Goal: Task Accomplishment & Management: Use online tool/utility

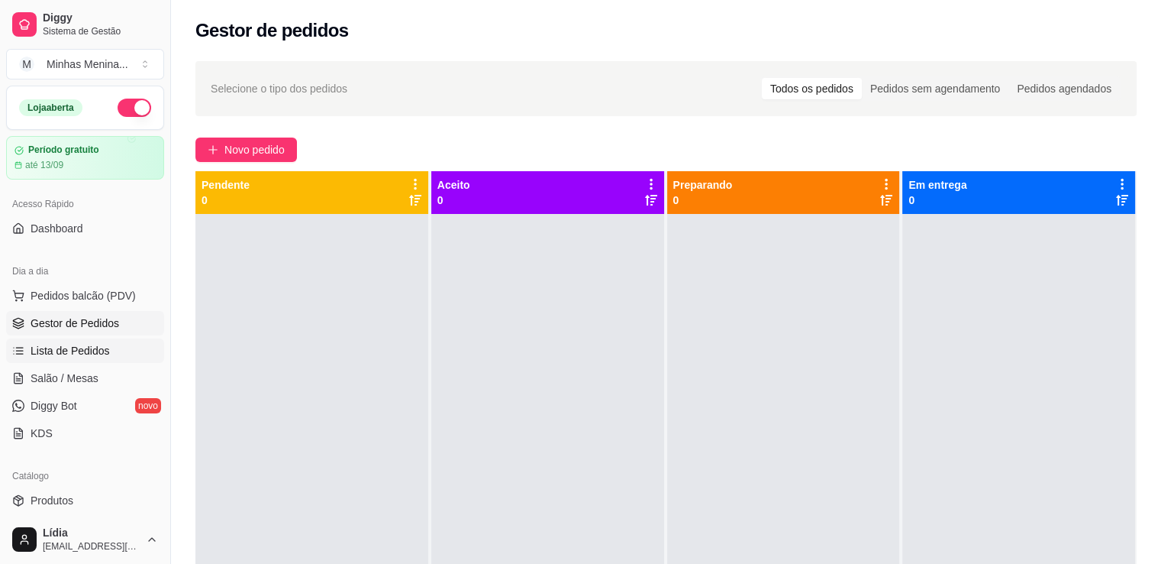
click at [86, 354] on span "Lista de Pedidos" at bounding box center [70, 350] width 79 height 15
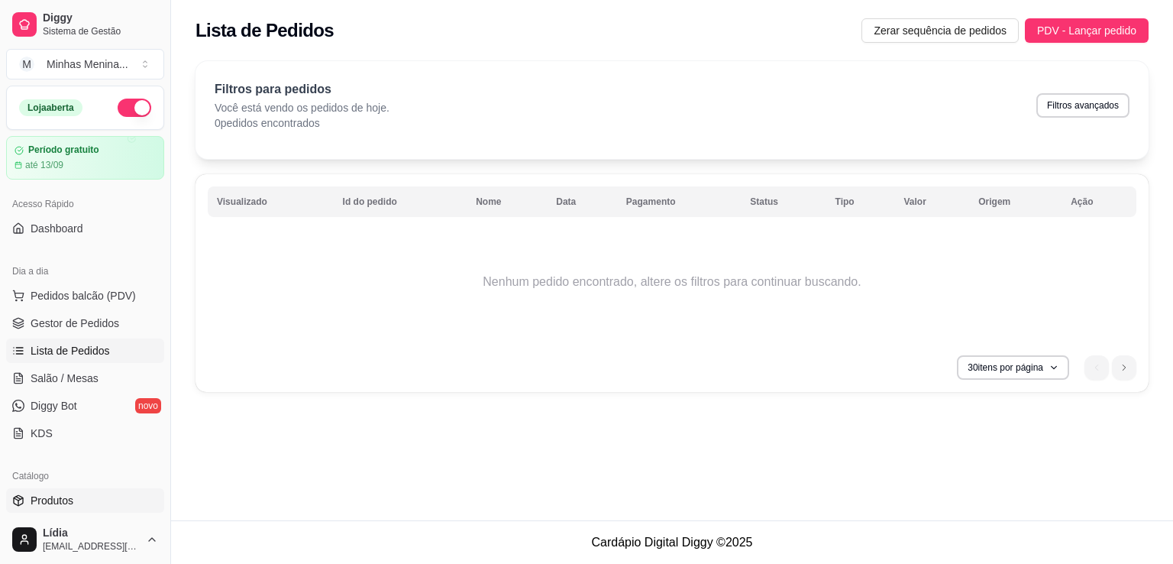
click at [73, 493] on link "Produtos" at bounding box center [85, 500] width 158 height 24
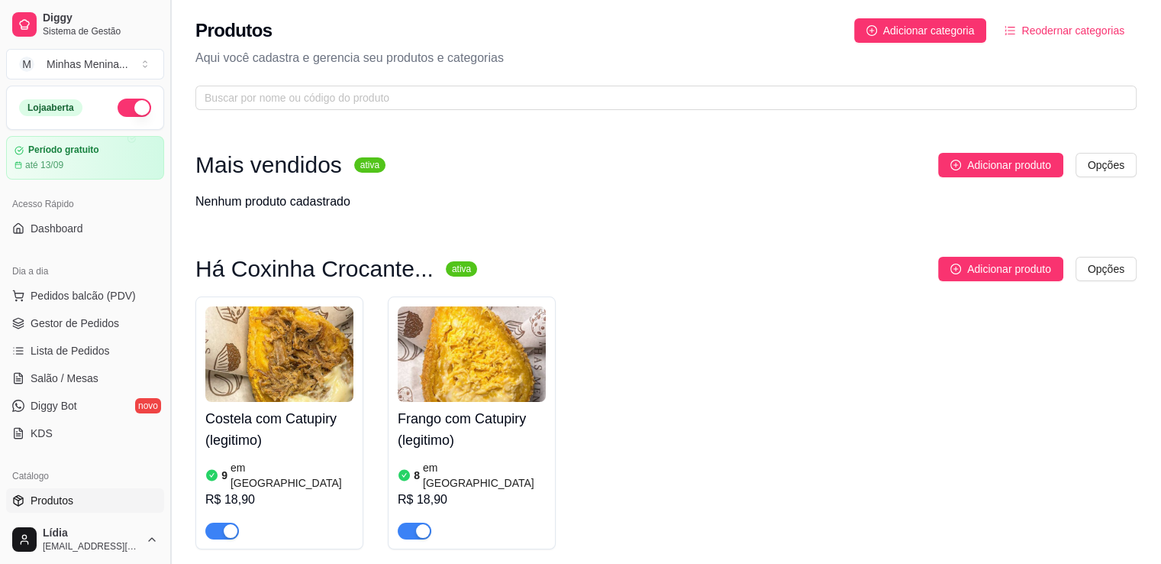
scroll to position [356, 0]
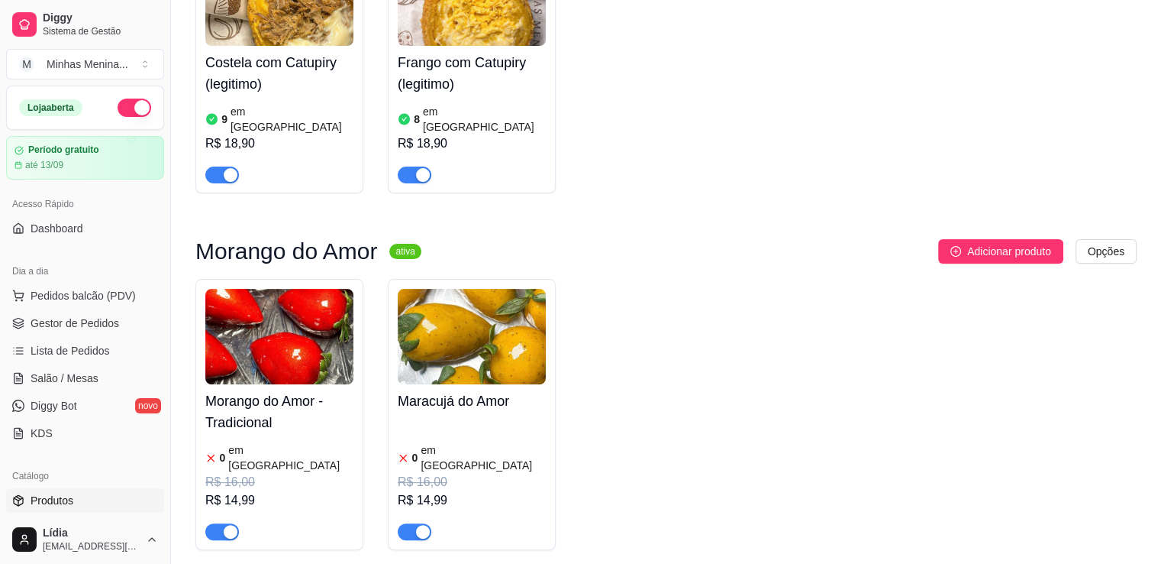
click at [358, 337] on div "Morango do Amor - Tradicional 0 em estoque R$ 16,00 R$ 14,99" at bounding box center [279, 414] width 168 height 271
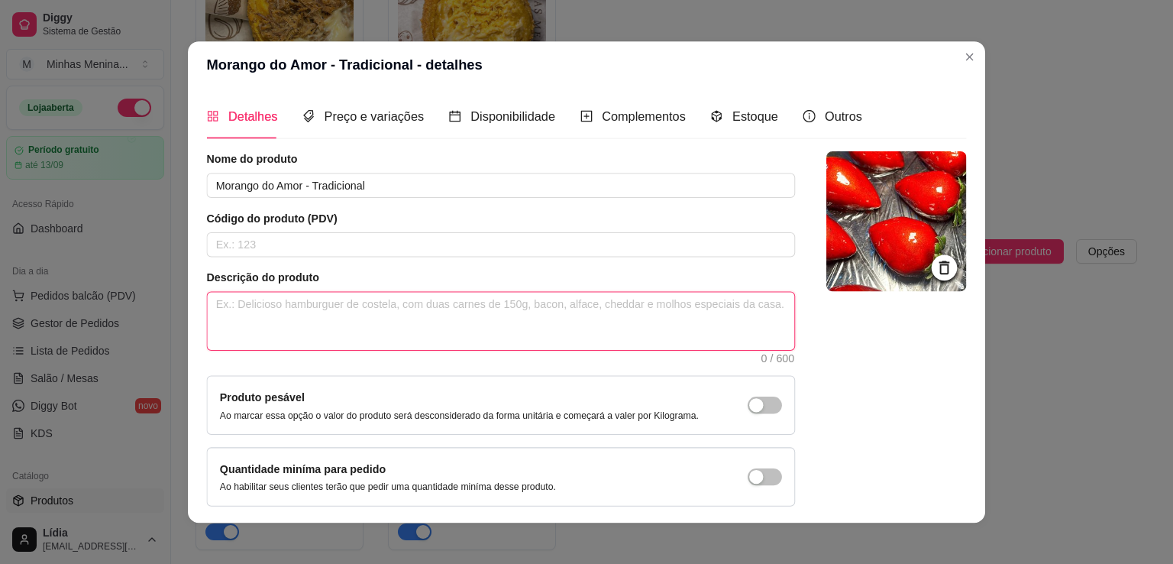
click at [321, 337] on textarea at bounding box center [500, 320] width 587 height 57
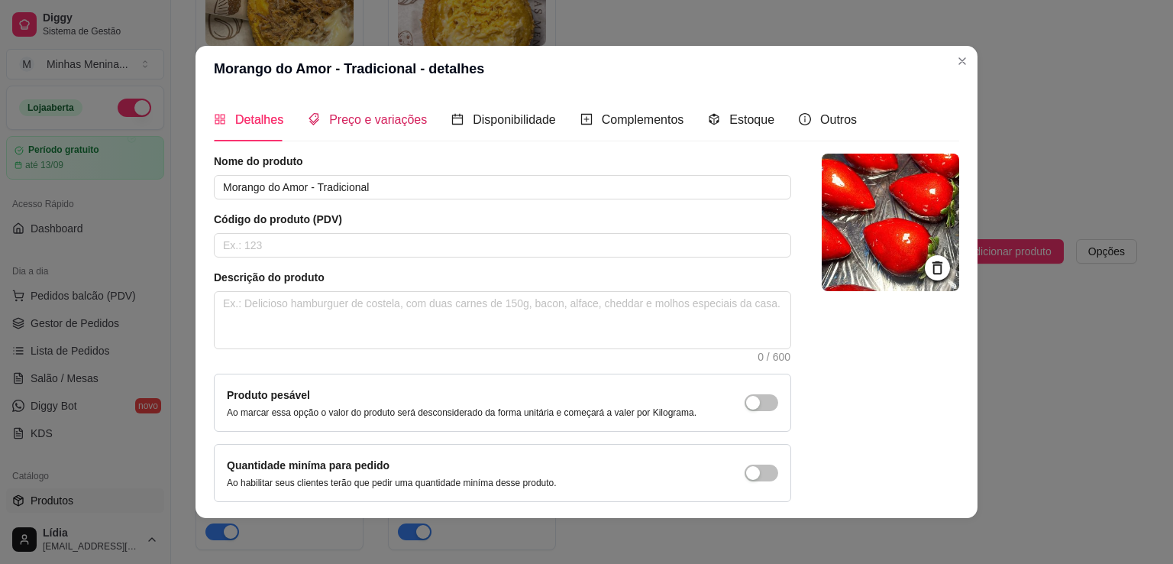
click at [361, 122] on span "Preço e variações" at bounding box center [378, 119] width 98 height 13
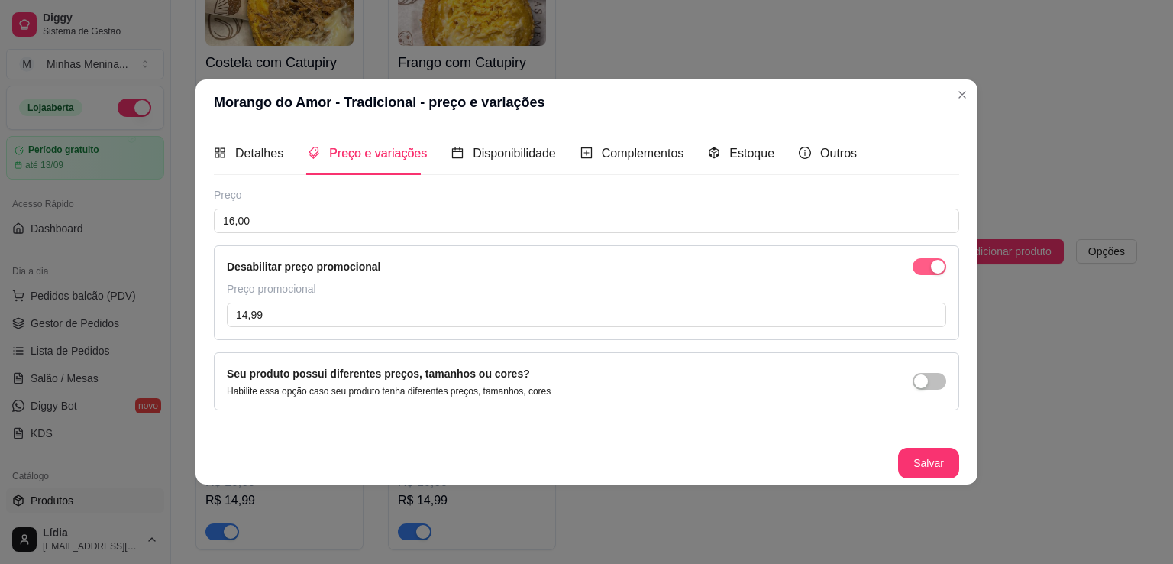
drag, startPoint x: 922, startPoint y: 270, endPoint x: 922, endPoint y: 296, distance: 26.0
click at [919, 270] on span "button" at bounding box center [929, 266] width 34 height 17
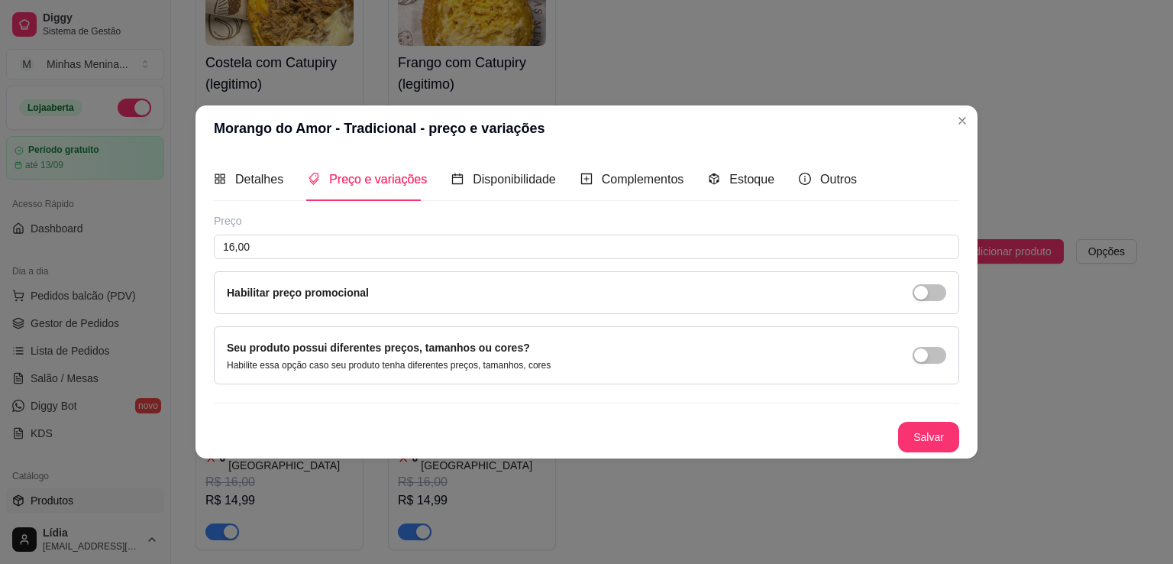
click at [938, 433] on button "Salvar" at bounding box center [928, 436] width 61 height 31
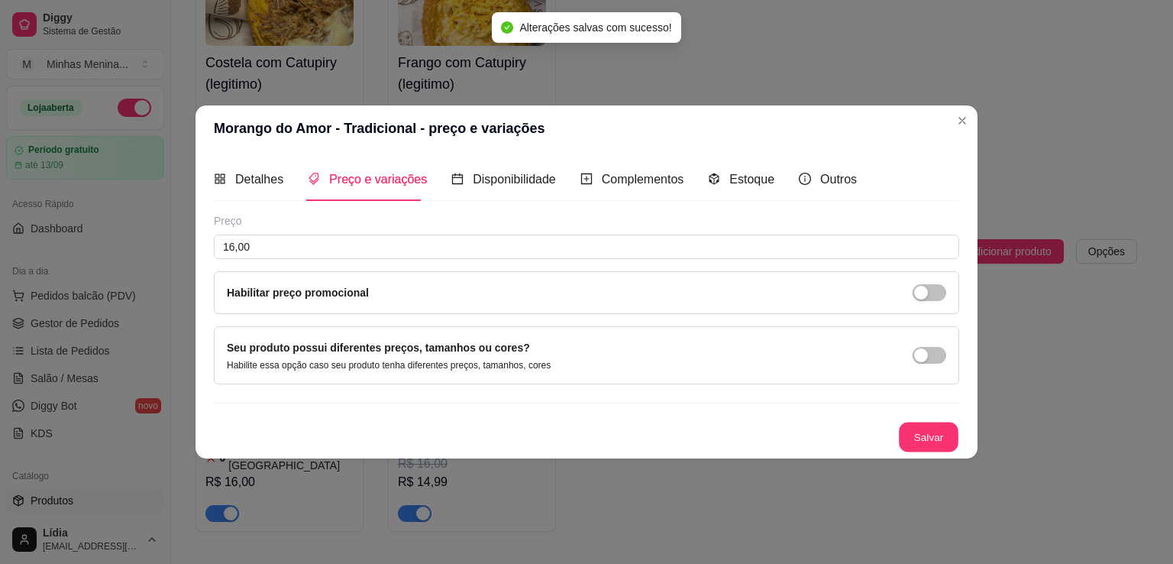
click at [929, 444] on button "Salvar" at bounding box center [929, 437] width 60 height 30
click at [929, 441] on div "Salvar" at bounding box center [586, 436] width 745 height 31
click at [929, 429] on div "Salvar" at bounding box center [586, 436] width 745 height 31
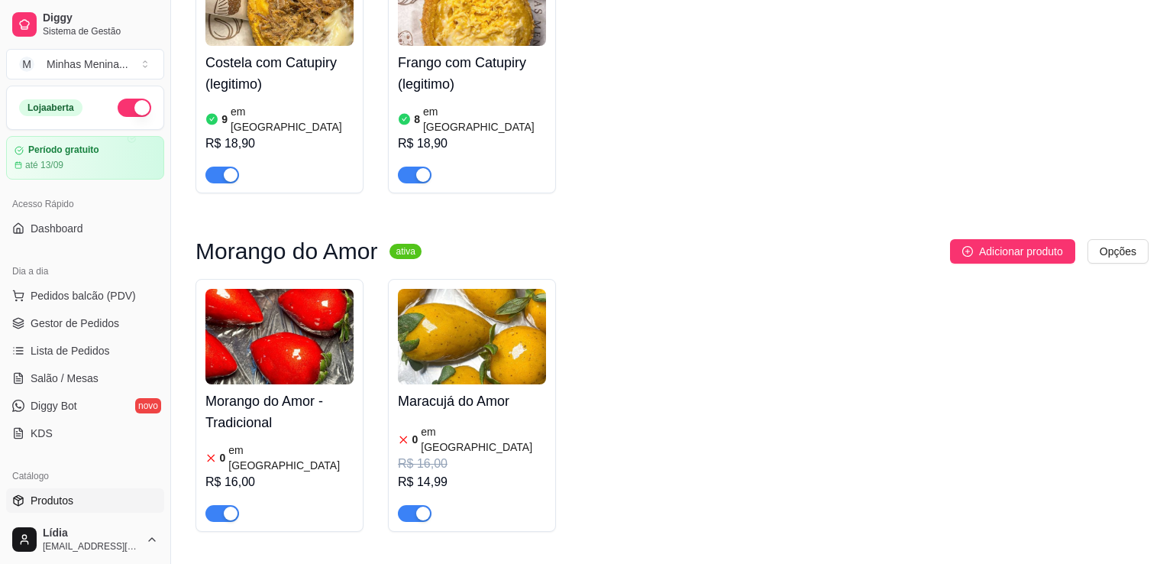
click at [929, 441] on div "Morango do Amor - Tradicional 0 em estoque R$ 16,00 Maracujá do Amor 0 em estoq…" at bounding box center [671, 405] width 953 height 253
click at [467, 244] on div "Adicionar produto Opções" at bounding box center [791, 251] width 715 height 24
click at [358, 257] on div "Morango do Amor ativa Adicionar produto Opções Morango do Amor - Tradicional 0 …" at bounding box center [671, 385] width 953 height 292
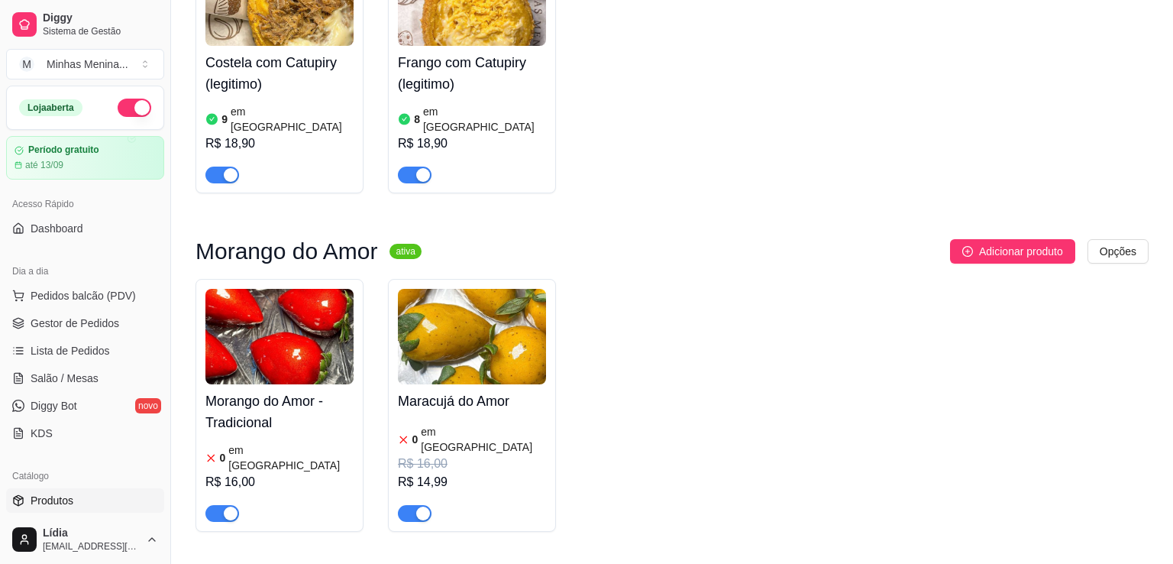
click at [357, 256] on div "Morango do Amor ativa Adicionar produto Opções Morango do Amor - Tradicional 0 …" at bounding box center [671, 385] width 953 height 292
click at [356, 251] on div "Morango do Amor ativa Adicionar produto Opções Morango do Amor - Tradicional 0 …" at bounding box center [671, 385] width 953 height 292
drag, startPoint x: 356, startPoint y: 251, endPoint x: 470, endPoint y: 259, distance: 114.8
click at [470, 259] on div "Morango do Amor ativa Adicionar produto Opções Morango do Amor - Tradicional 0 …" at bounding box center [671, 385] width 953 height 292
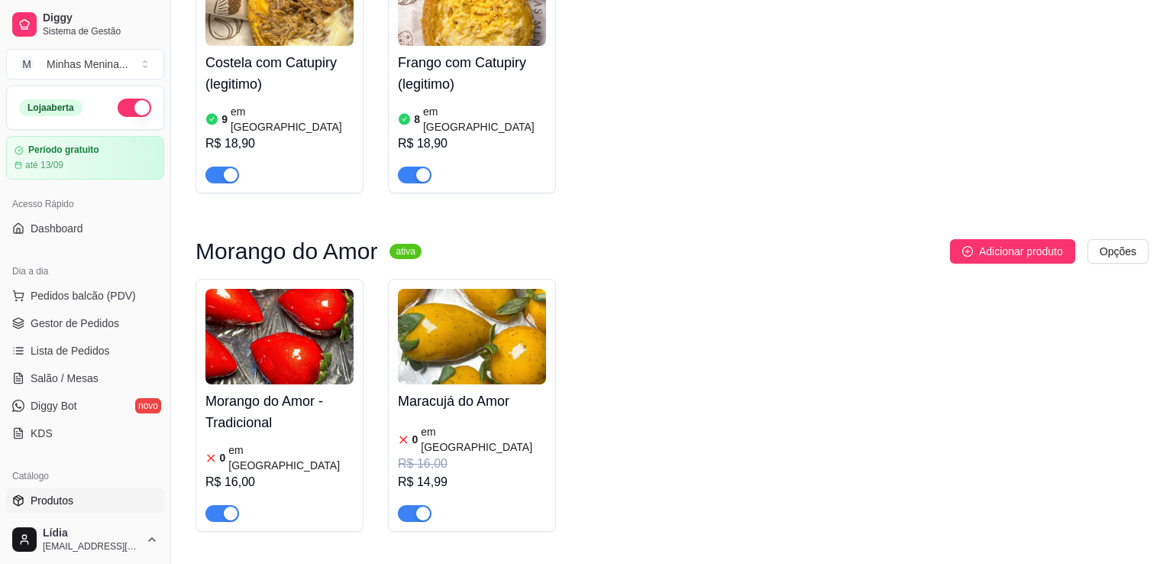
click at [926, 441] on div "Morango do Amor - Tradicional 0 em estoque R$ 16,00 Maracujá do Amor 0 em estoq…" at bounding box center [671, 405] width 953 height 253
click at [928, 440] on div "Morango do Amor - Tradicional 0 em estoque R$ 16,00 Maracujá do Amor 0 em estoq…" at bounding box center [671, 405] width 953 height 253
click at [928, 439] on div "Morango do Amor - Tradicional 0 em estoque R$ 16,00 Maracujá do Amor 0 em estoq…" at bounding box center [671, 405] width 953 height 253
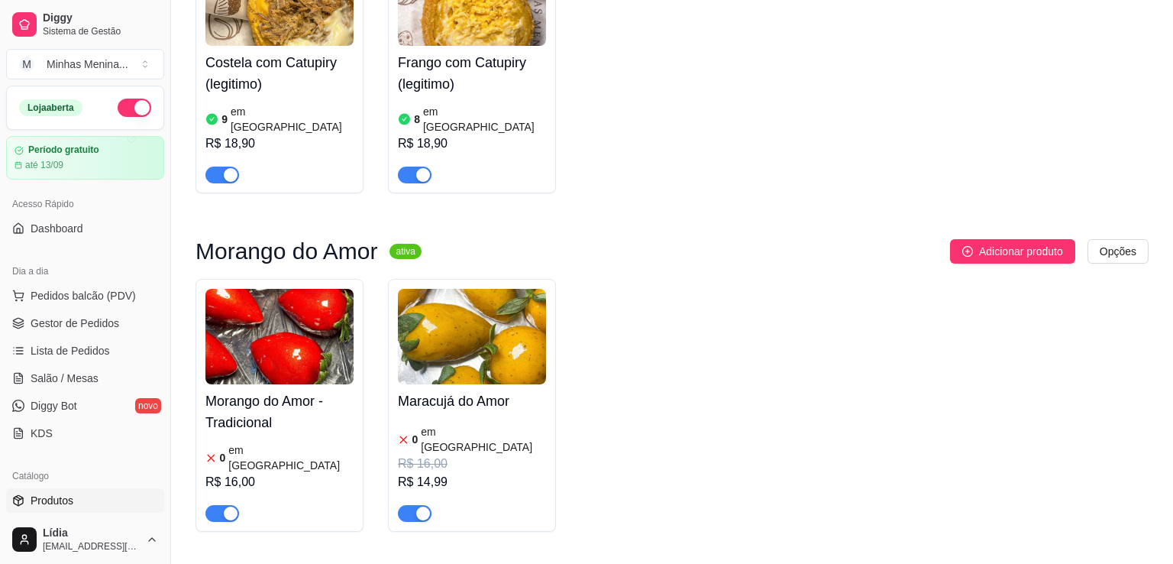
click at [928, 439] on div "Morango do Amor - Tradicional 0 em estoque R$ 16,00 Maracujá do Amor 0 em estoq…" at bounding box center [671, 405] width 953 height 253
click at [928, 425] on div "Morango do Amor - Tradicional 0 em estoque R$ 16,00 Maracujá do Amor 0 em estoq…" at bounding box center [671, 405] width 953 height 253
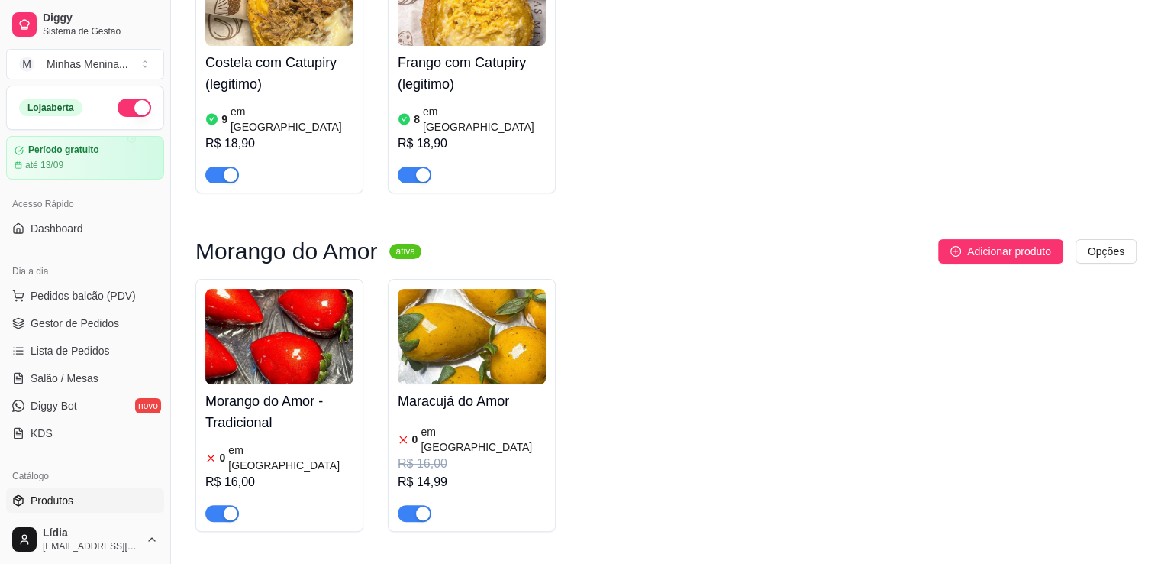
click at [444, 338] on img at bounding box center [472, 336] width 148 height 95
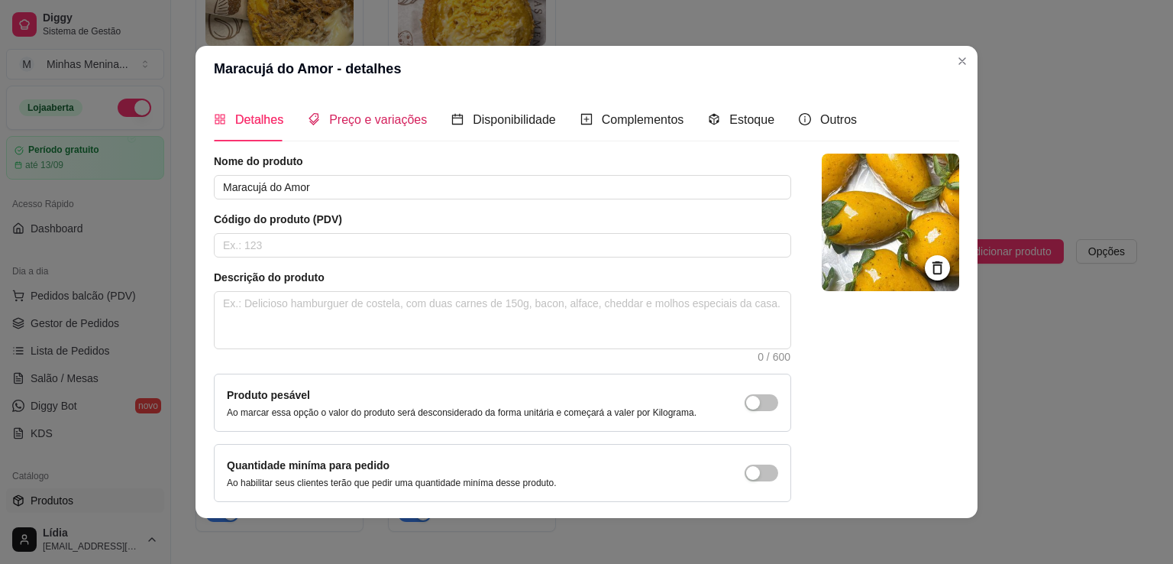
click at [398, 117] on span "Preço e variações" at bounding box center [378, 119] width 98 height 13
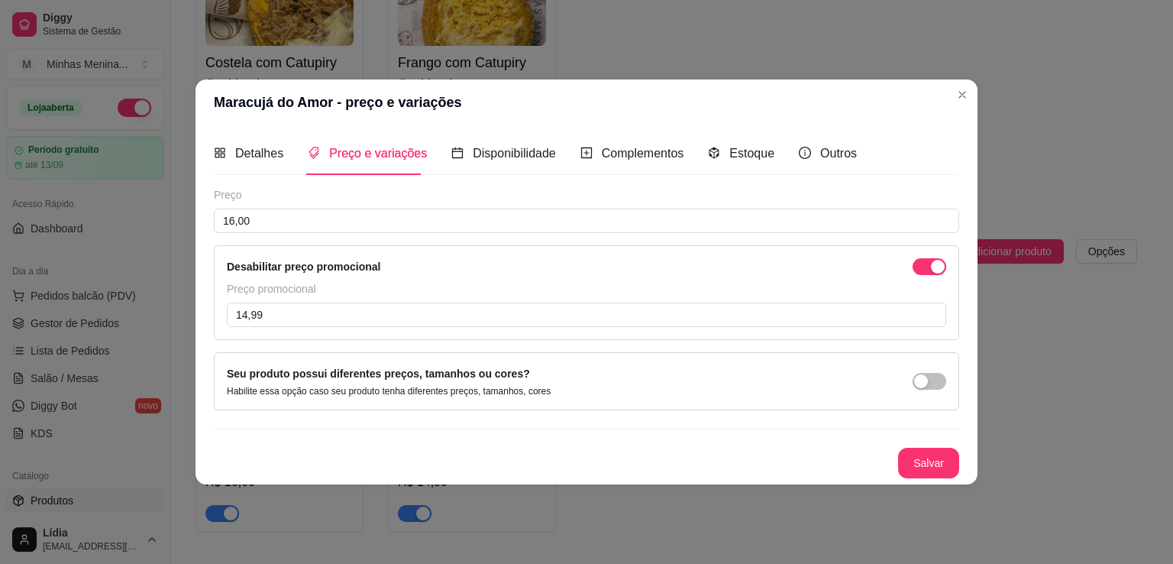
click at [935, 273] on div "button" at bounding box center [938, 267] width 14 height 14
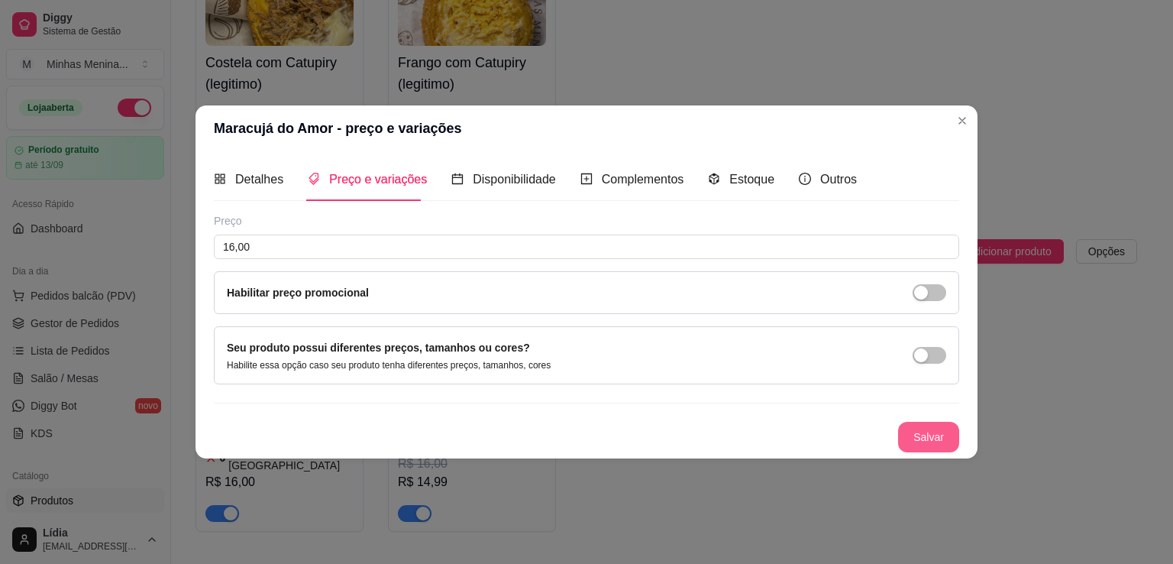
click at [929, 434] on button "Salvar" at bounding box center [928, 436] width 61 height 31
click at [929, 434] on div "Salvar" at bounding box center [586, 436] width 745 height 31
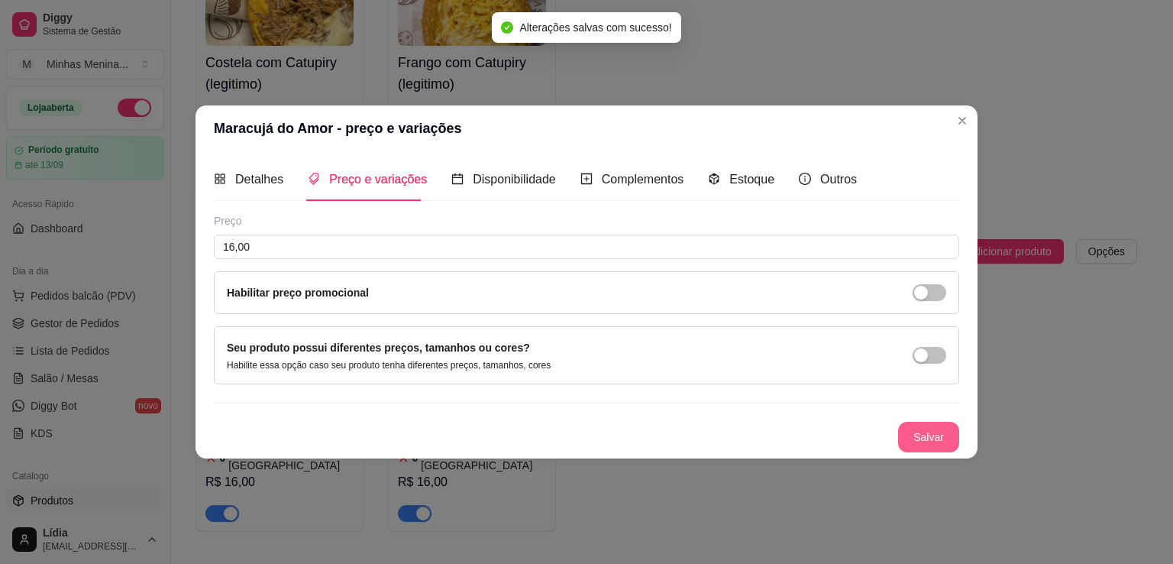
click at [932, 445] on button "Salvar" at bounding box center [928, 436] width 61 height 31
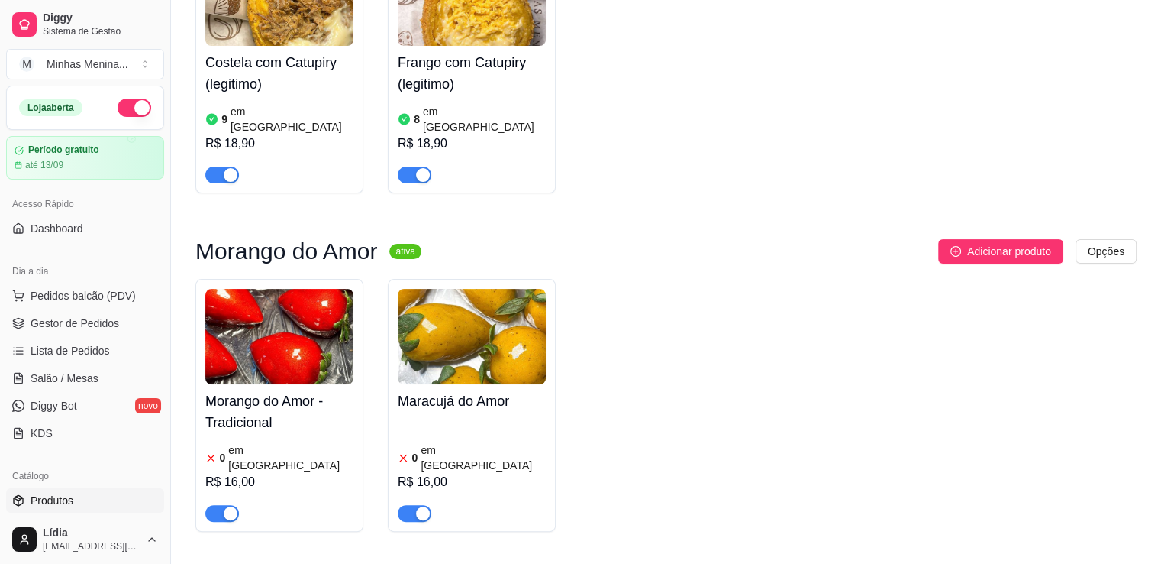
scroll to position [0, 0]
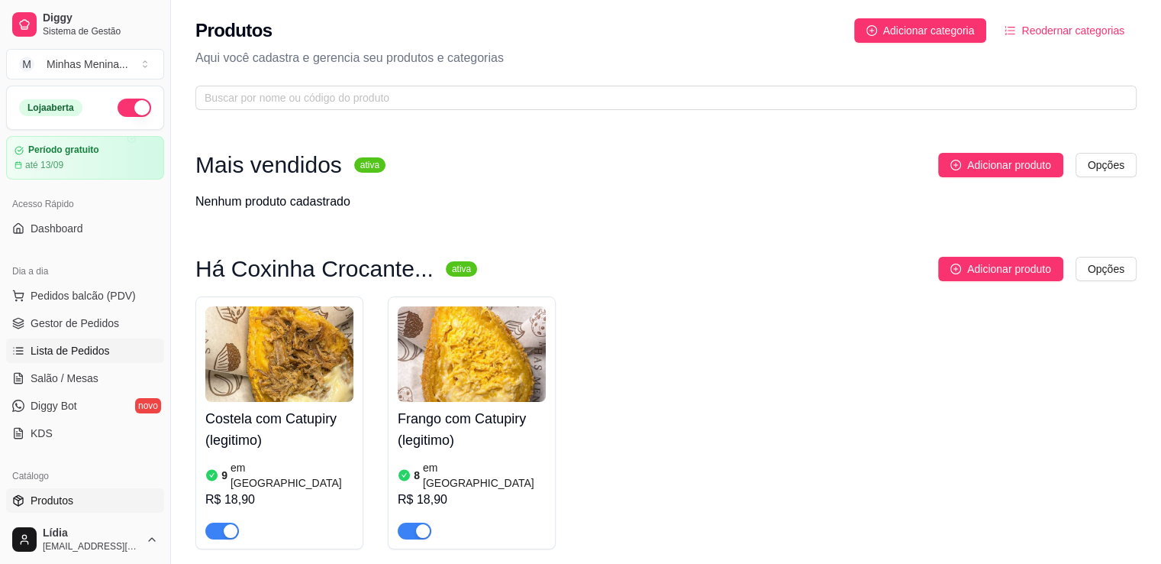
click at [69, 334] on link "Gestor de Pedidos" at bounding box center [85, 323] width 158 height 24
click at [73, 358] on link "Lista de Pedidos" at bounding box center [85, 350] width 158 height 24
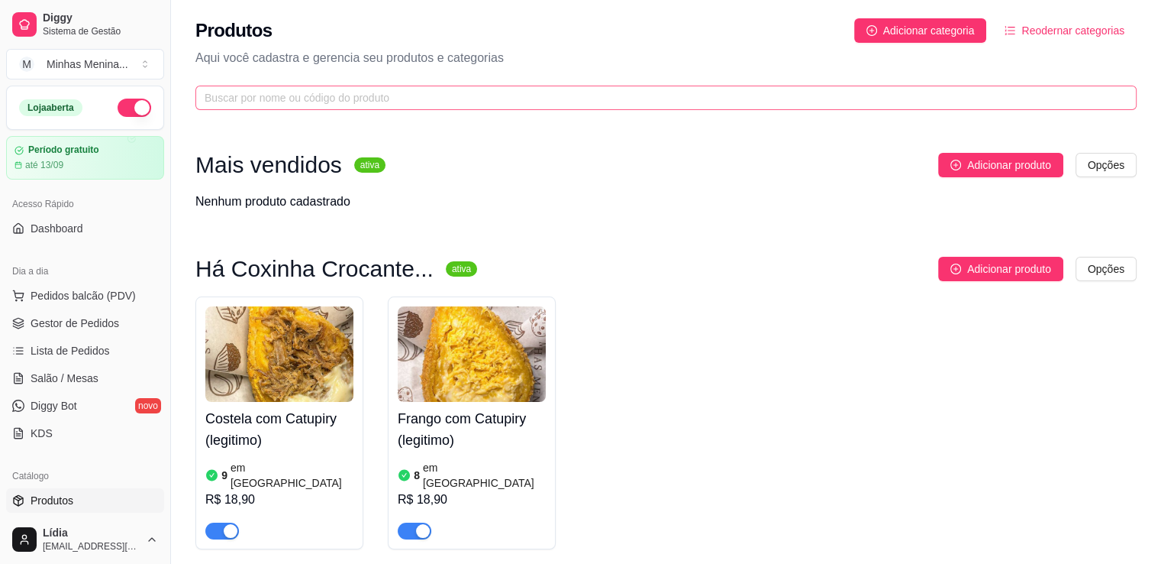
click at [69, 352] on link "Lista de Pedidos" at bounding box center [85, 350] width 158 height 24
click at [73, 350] on span "Lista de Pedidos" at bounding box center [70, 350] width 79 height 15
click at [75, 351] on span "Lista de Pedidos" at bounding box center [70, 350] width 79 height 15
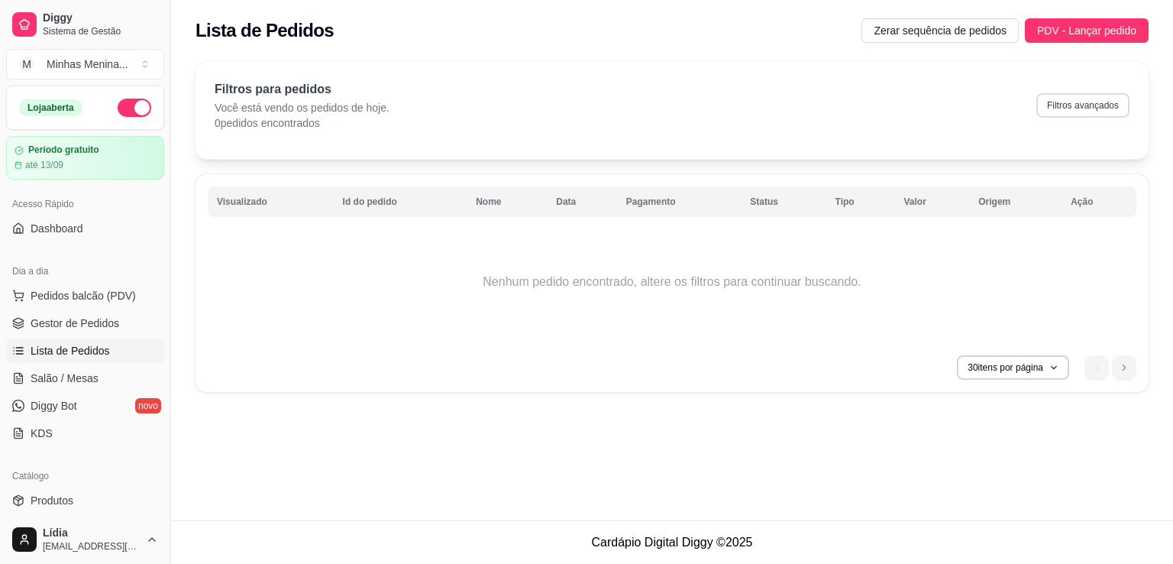
click at [1071, 109] on button "Filtros avançados" at bounding box center [1082, 105] width 93 height 24
select select "0"
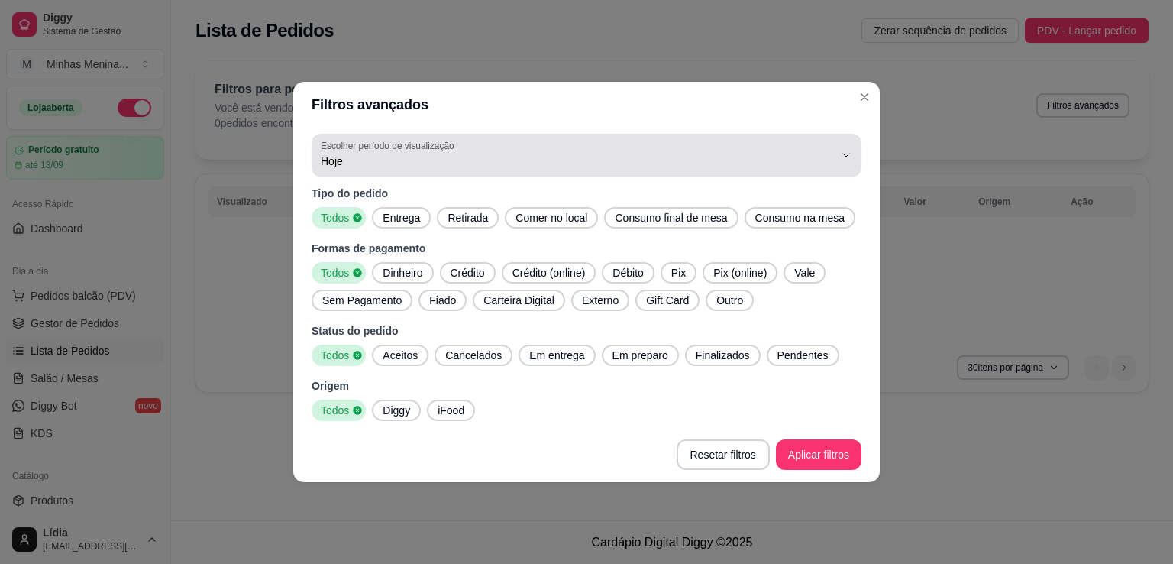
click at [409, 169] on div "Hoje" at bounding box center [577, 155] width 513 height 31
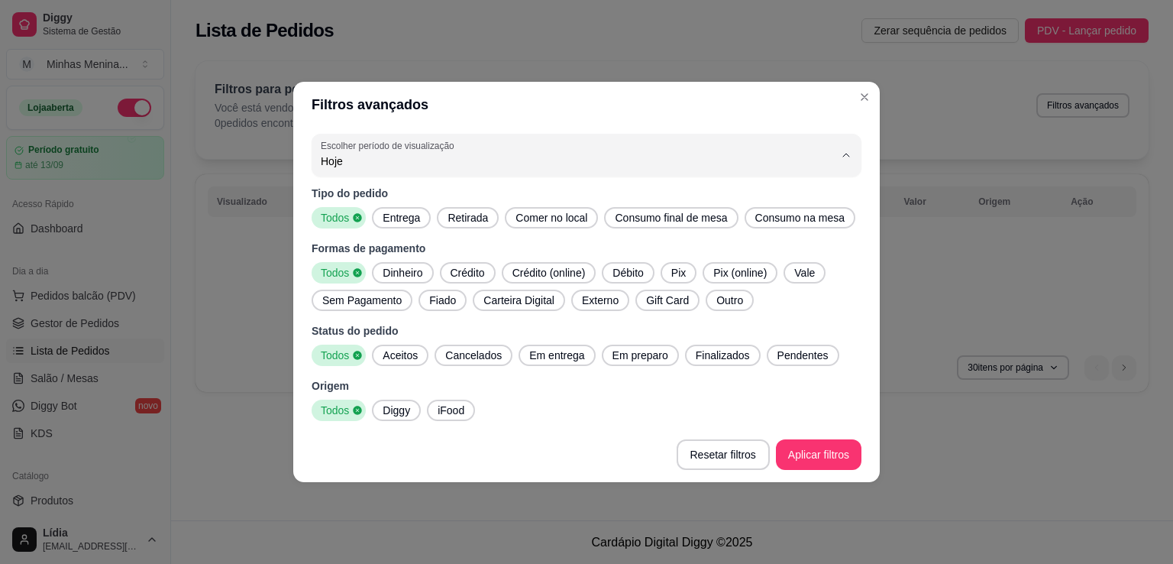
click at [382, 251] on span "7 dias" at bounding box center [578, 247] width 489 height 15
type input "7"
select select "7"
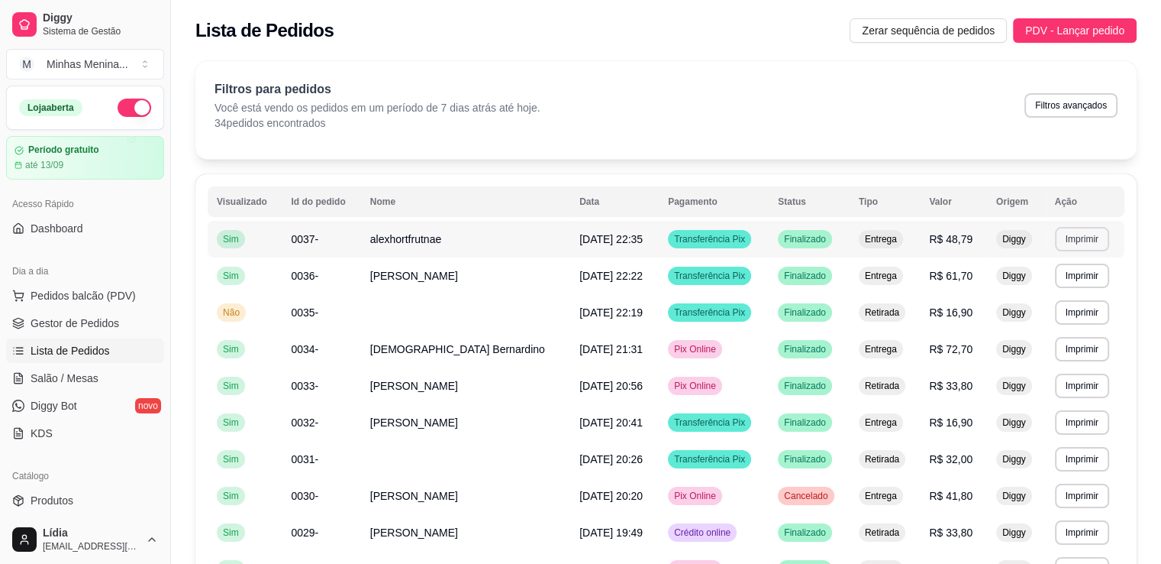
click at [1071, 241] on button "Imprimir" at bounding box center [1082, 239] width 54 height 24
click at [1053, 291] on button "IMPRESSORA POS58" at bounding box center [1053, 292] width 114 height 24
click at [1087, 270] on button "Imprimir" at bounding box center [1082, 275] width 54 height 24
click at [1057, 325] on button "IMPRESSORA POS58" at bounding box center [1053, 329] width 111 height 24
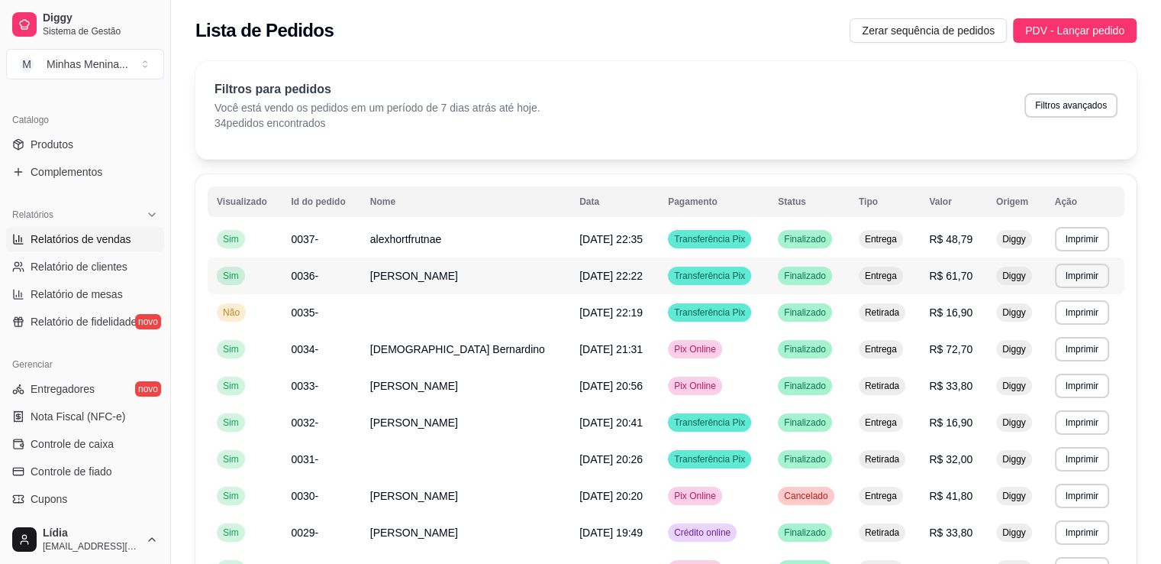
click at [117, 244] on span "Relatórios de vendas" at bounding box center [81, 238] width 101 height 15
select select "ALL"
select select "0"
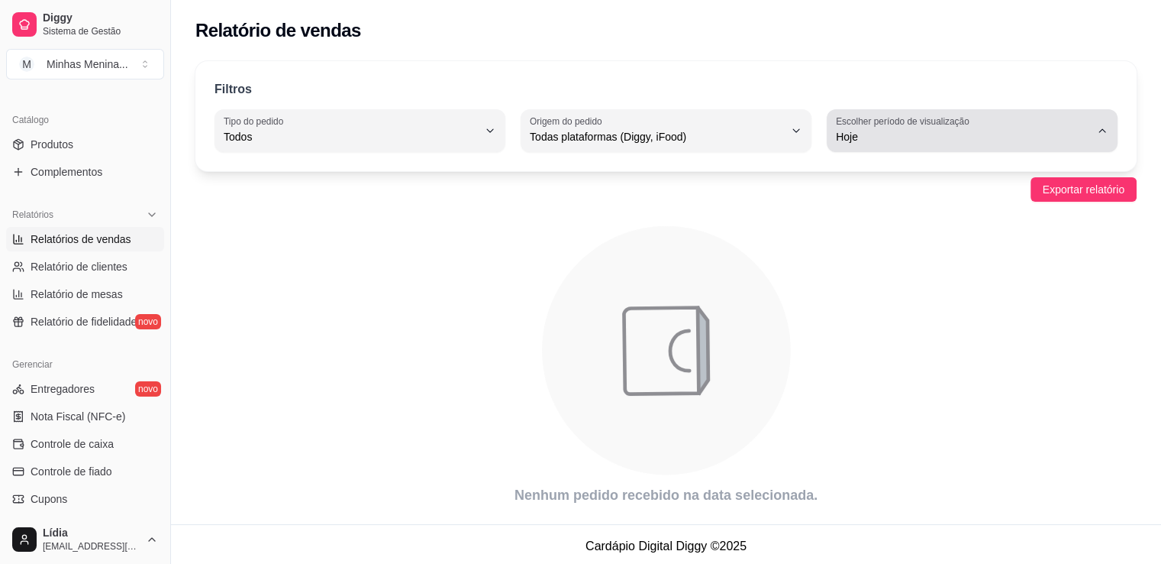
click at [945, 113] on button "Escolher período de visualização Hoje" at bounding box center [972, 130] width 291 height 43
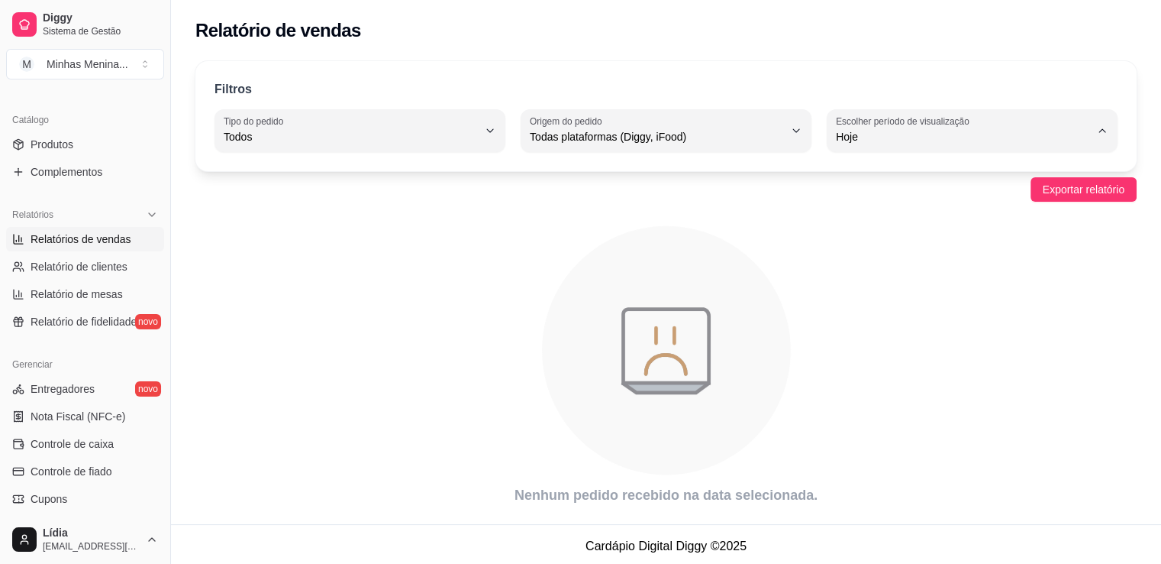
click at [874, 279] on span "30 dias" at bounding box center [965, 272] width 241 height 15
type input "30"
select select "30"
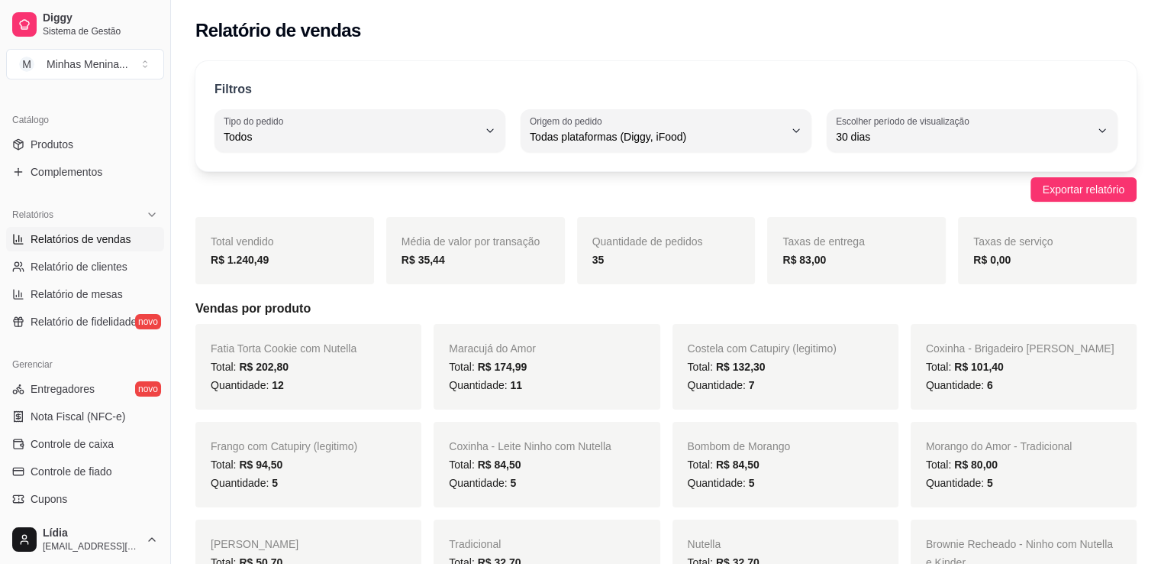
click at [266, 409] on div "Fatia Torta Cookie com Nutella Total: R$ 202,80 Quantidade: 12 Maracujá do Amor…" at bounding box center [665, 531] width 941 height 415
